Goal: Information Seeking & Learning: Learn about a topic

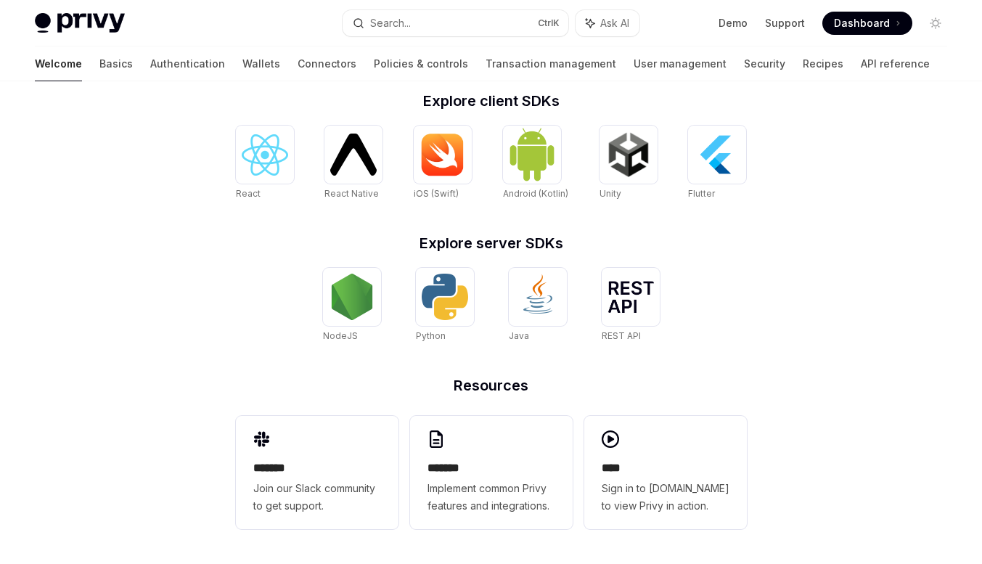
type textarea "*"
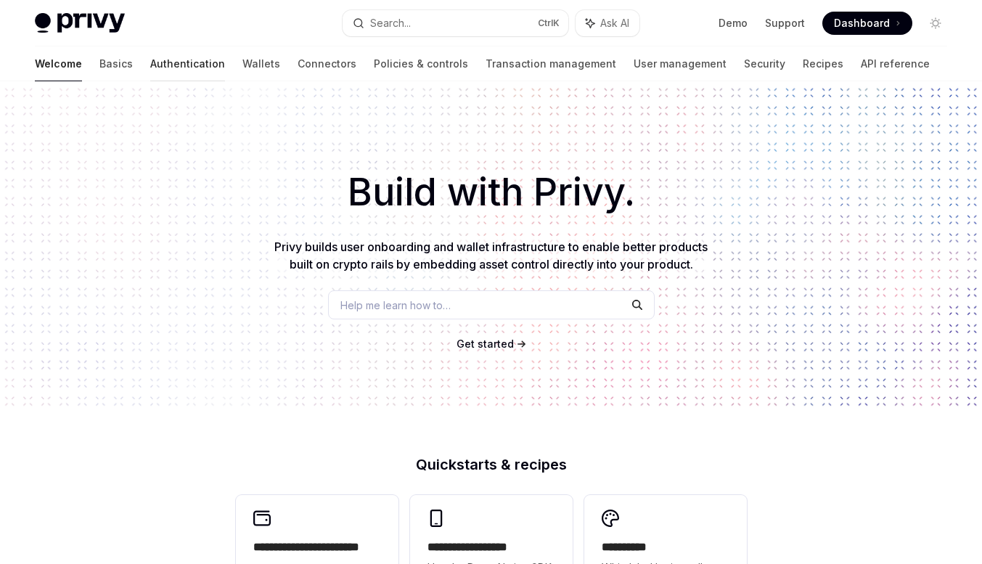
click at [150, 64] on link "Authentication" at bounding box center [187, 63] width 75 height 35
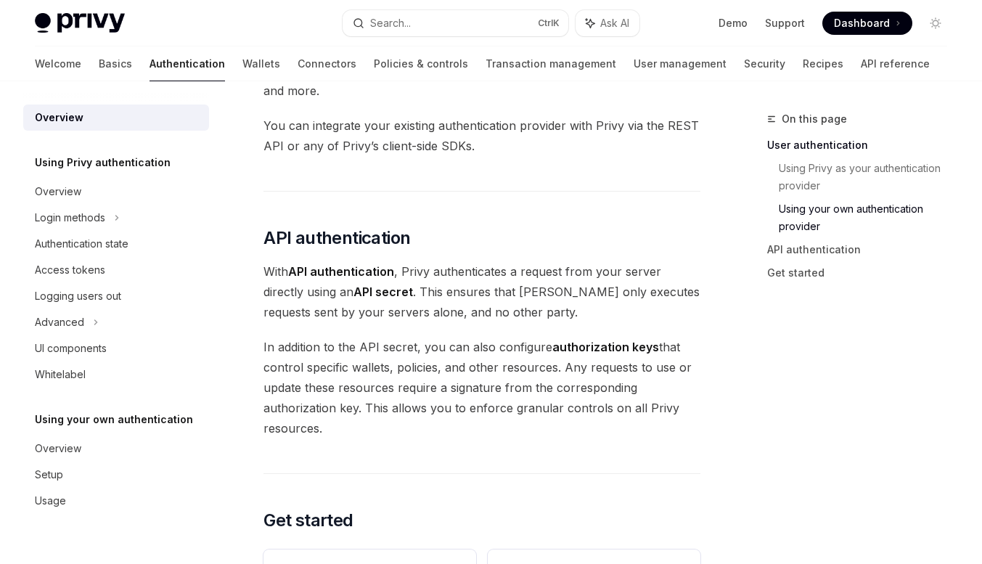
scroll to position [1162, 0]
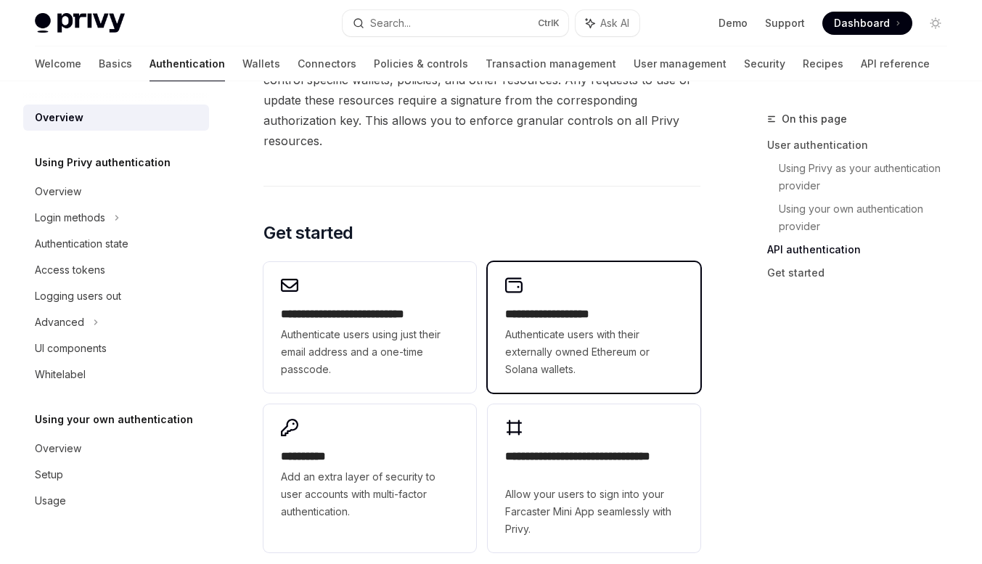
click at [582, 320] on h2 "**********" at bounding box center [594, 314] width 178 height 17
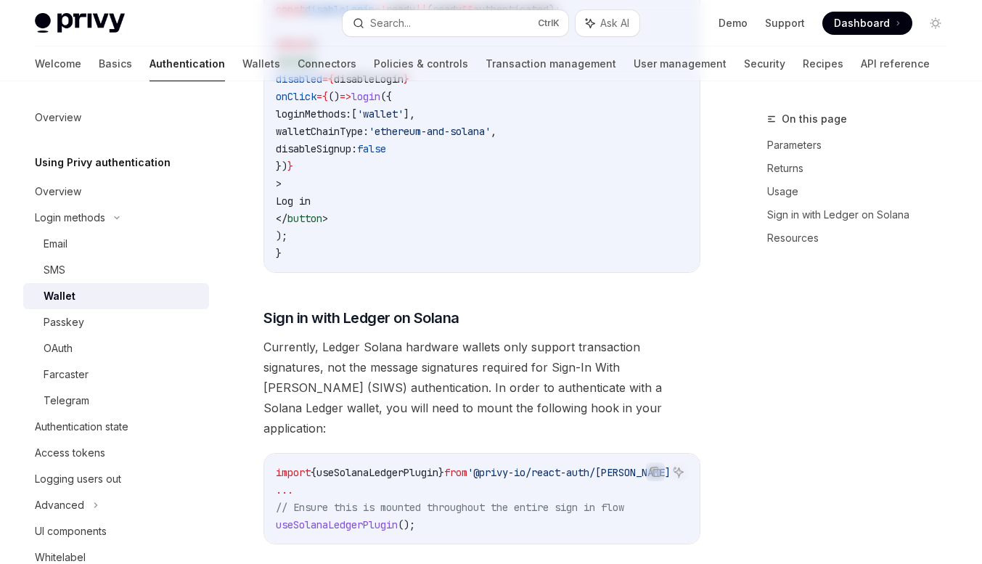
type textarea "*"
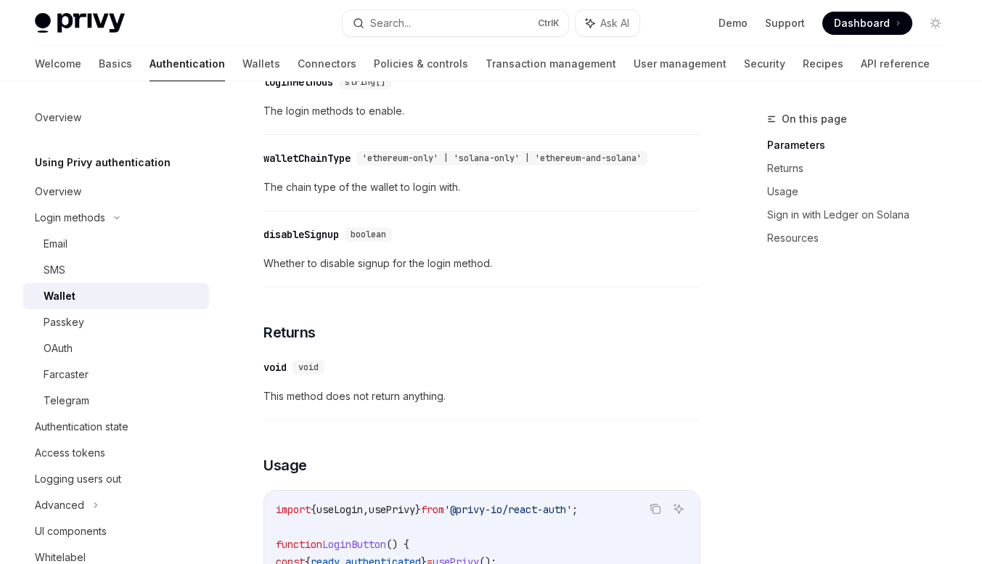
scroll to position [581, 0]
